Goal: Information Seeking & Learning: Learn about a topic

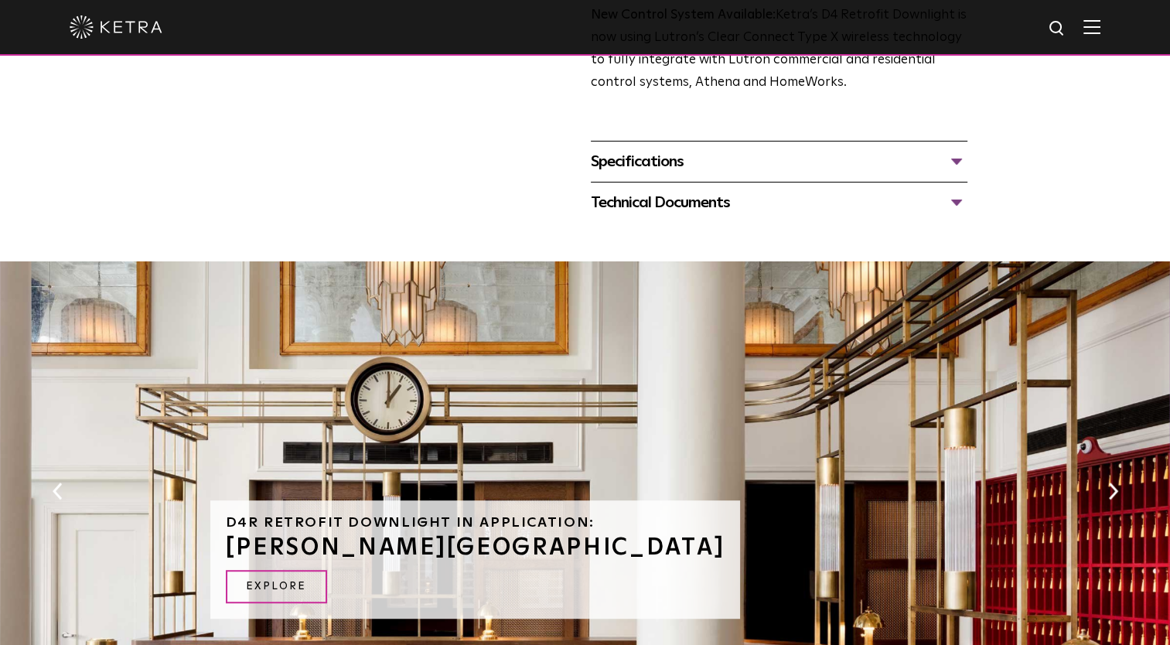
scroll to position [696, 0]
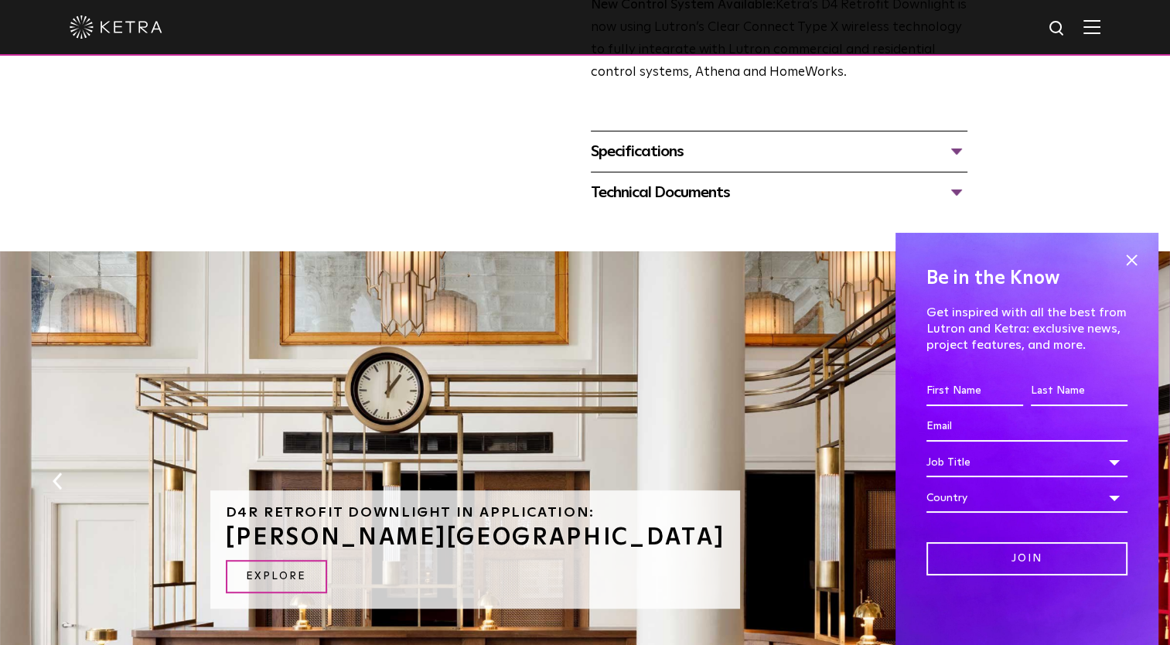
click at [639, 146] on div "Specifications" at bounding box center [779, 151] width 377 height 25
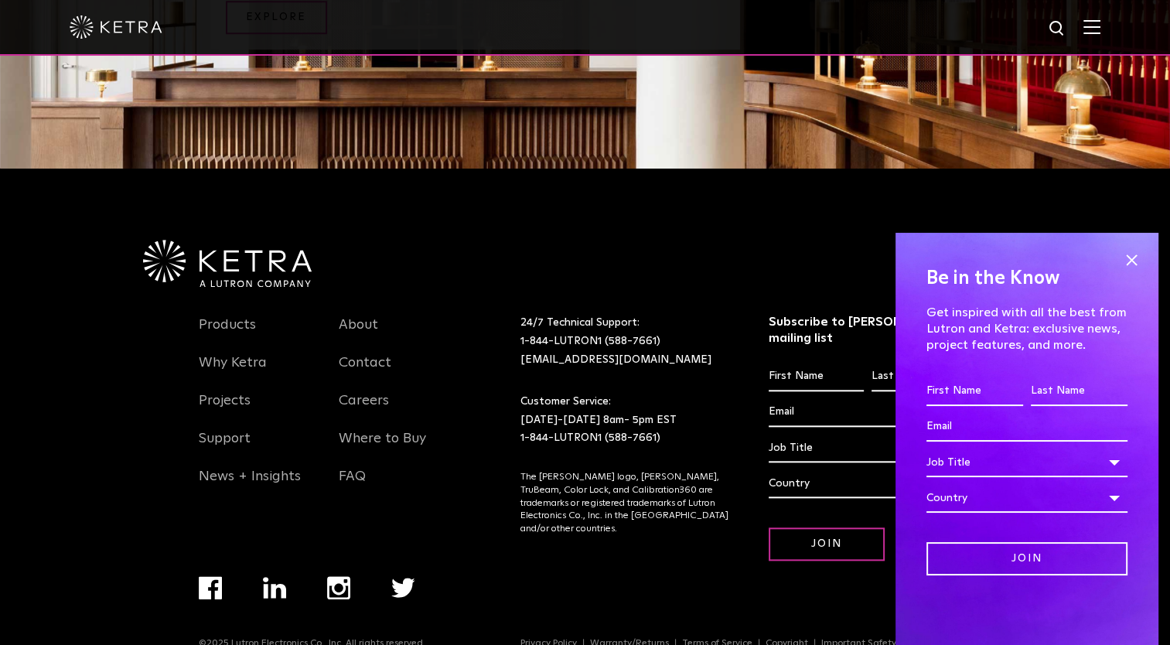
scroll to position [1460, 0]
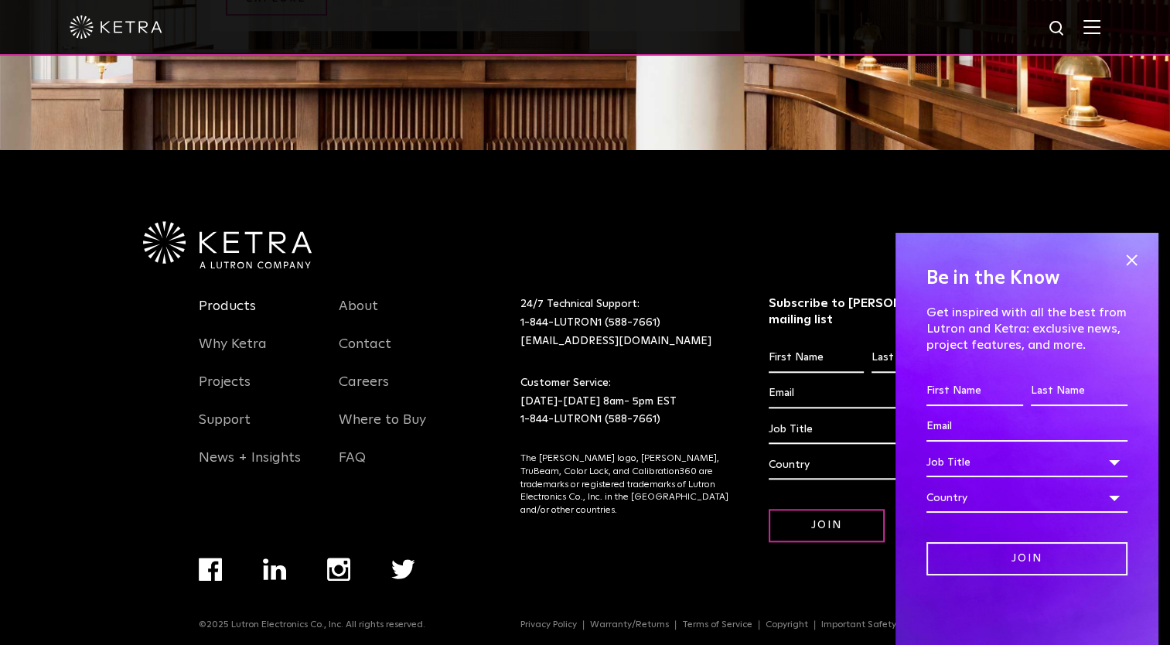
click at [251, 300] on link "Products" at bounding box center [227, 316] width 57 height 36
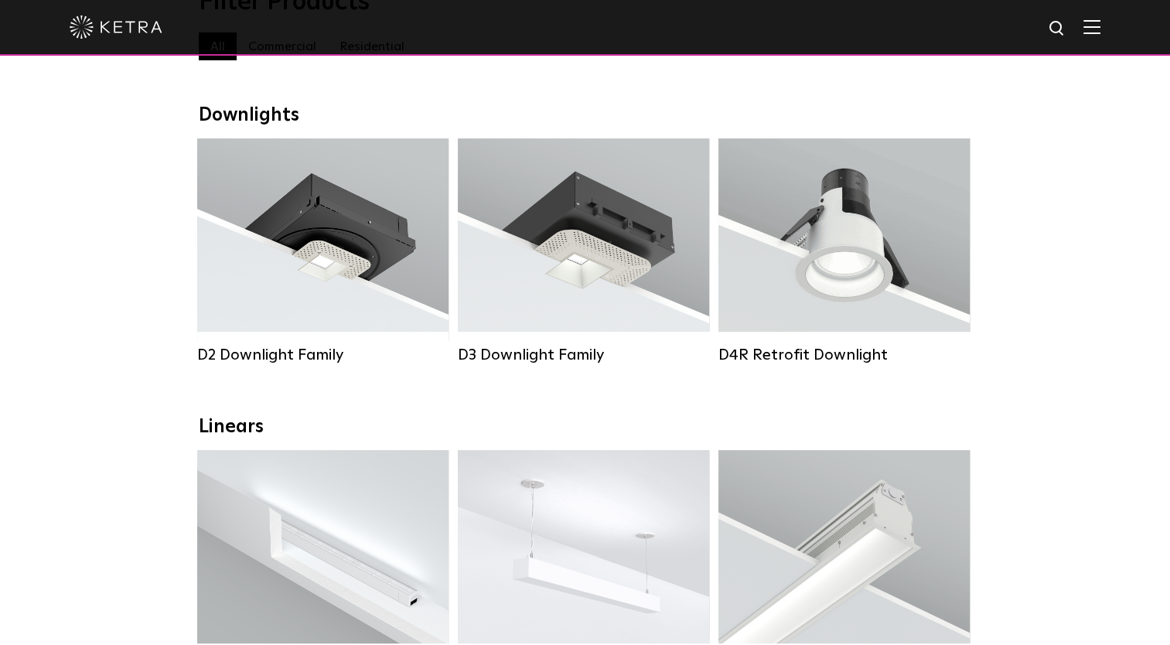
scroll to position [155, 0]
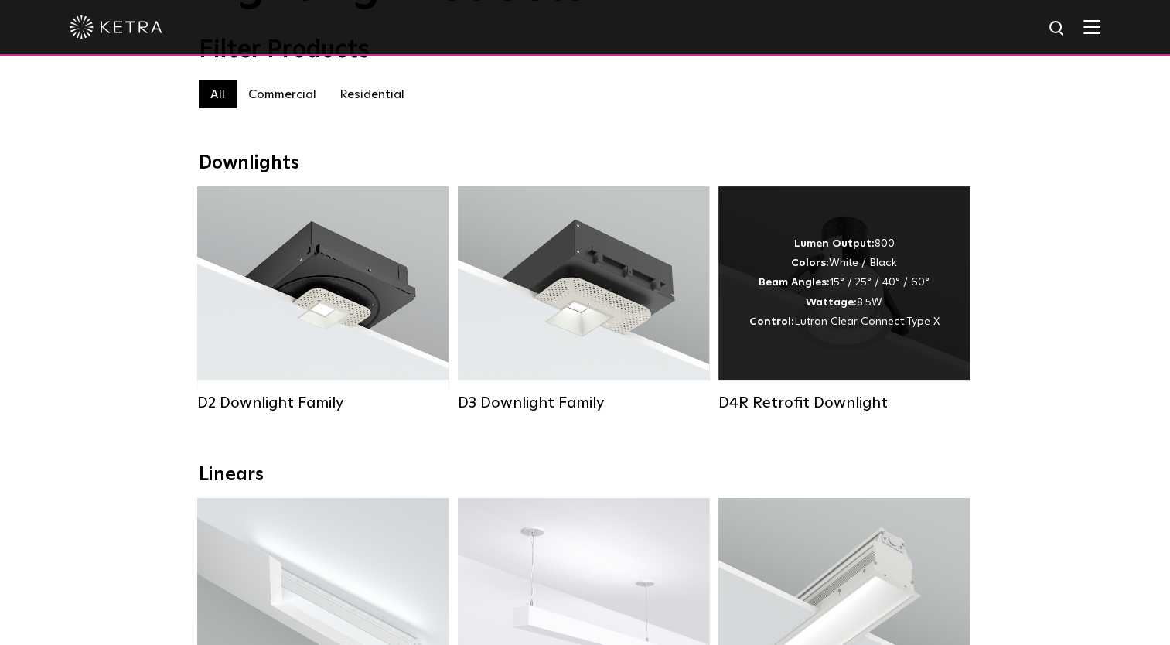
click at [940, 262] on div "Lumen Output: 800 Colors: White / Black Beam Angles: 15° / 25° / 40° / 60° Watt…" at bounding box center [843, 282] width 251 height 193
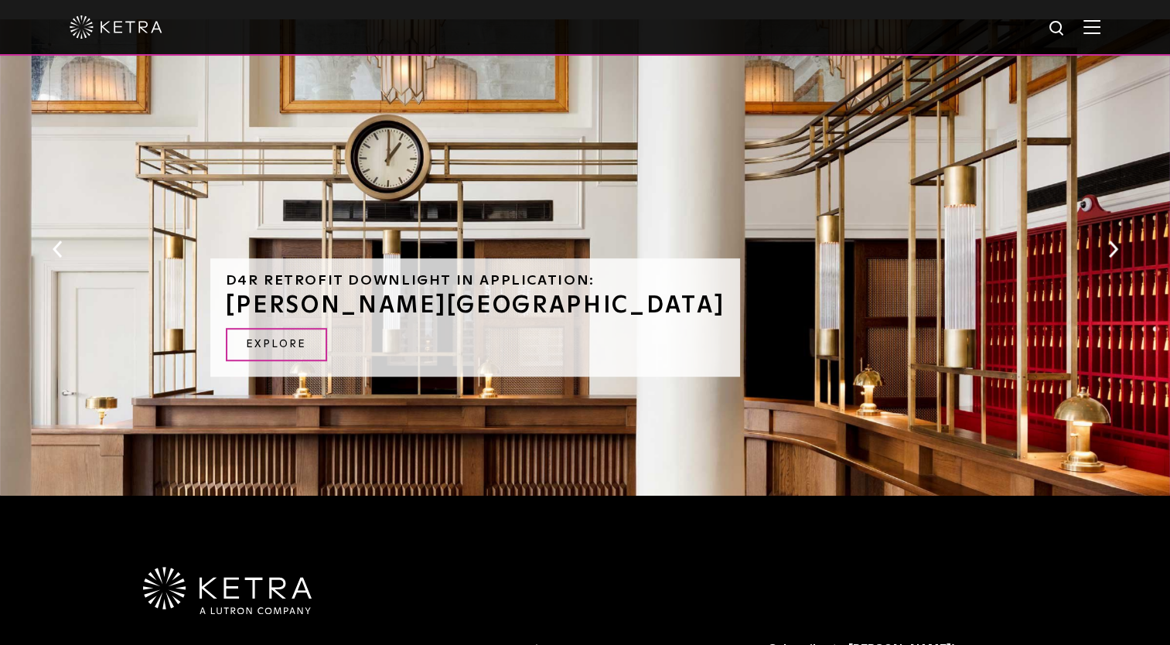
scroll to position [1160, 0]
